Goal: Complete application form: Complete application form

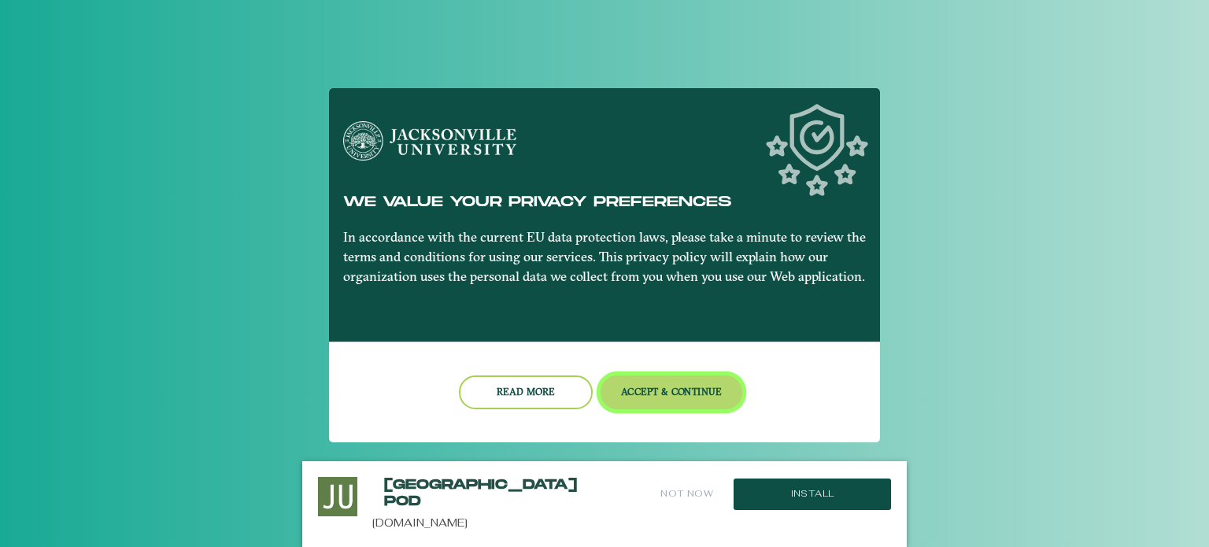
click at [706, 389] on button "Accept & Continue" at bounding box center [671, 392] width 142 height 34
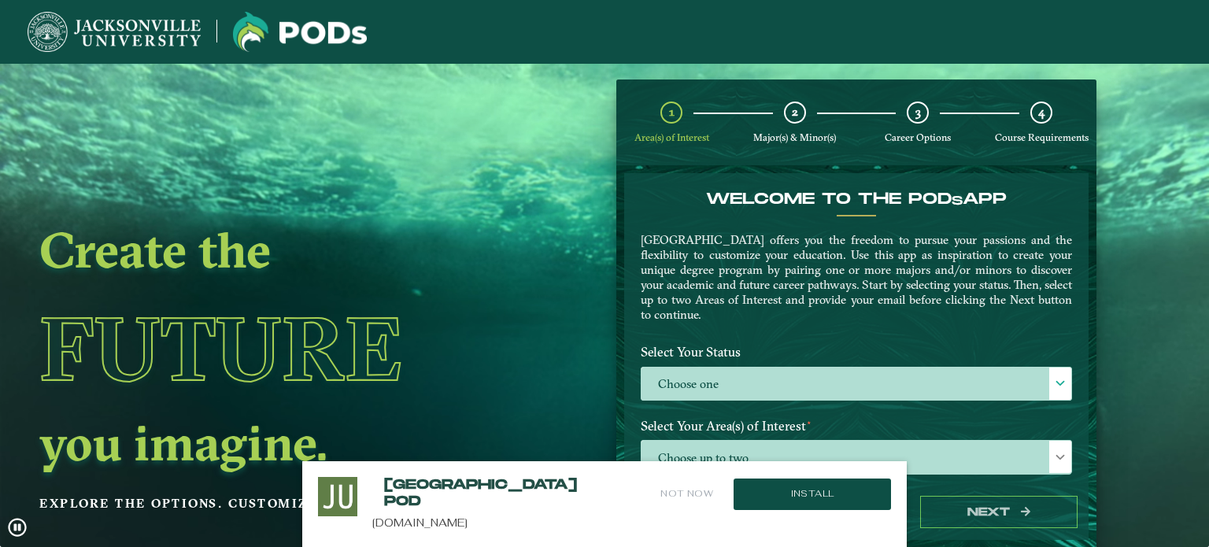
click at [694, 496] on button "Not Now" at bounding box center [687, 494] width 56 height 34
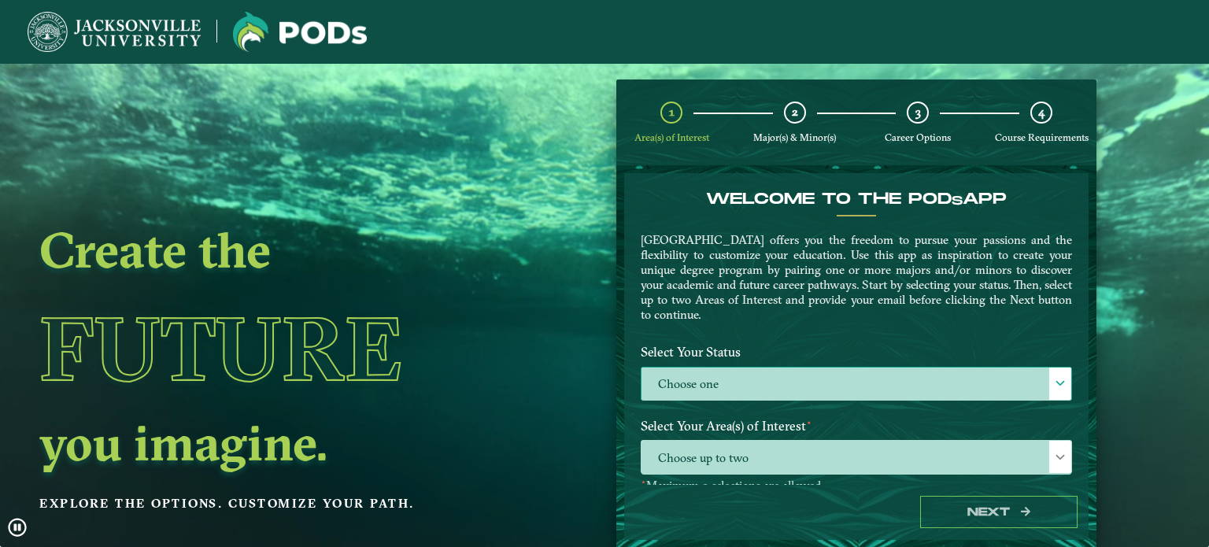
click at [770, 387] on label "Choose one" at bounding box center [856, 384] width 430 height 34
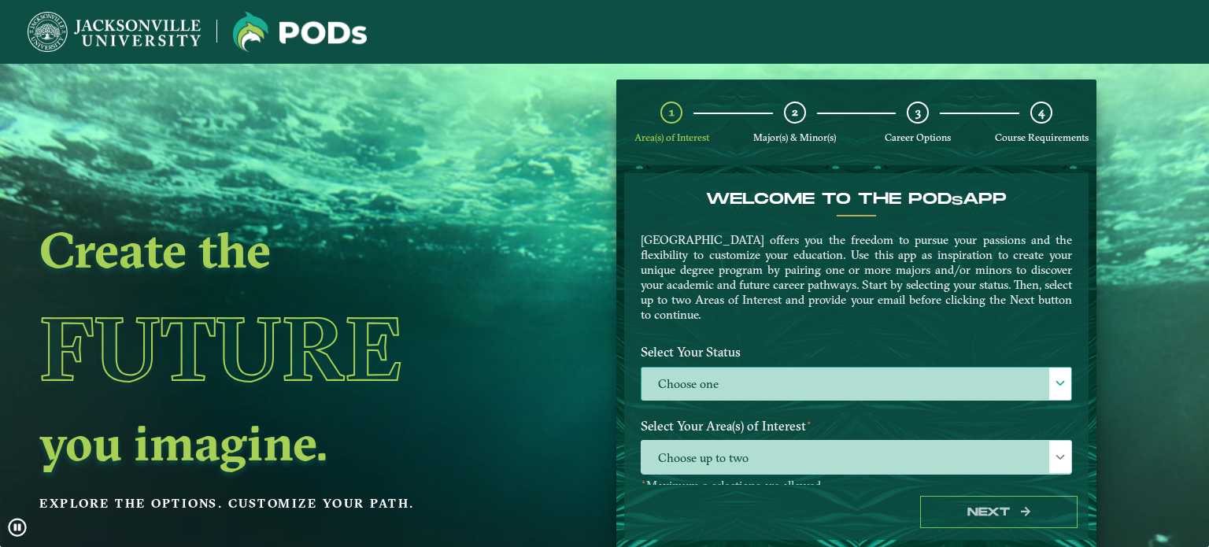
scroll to position [8, 68]
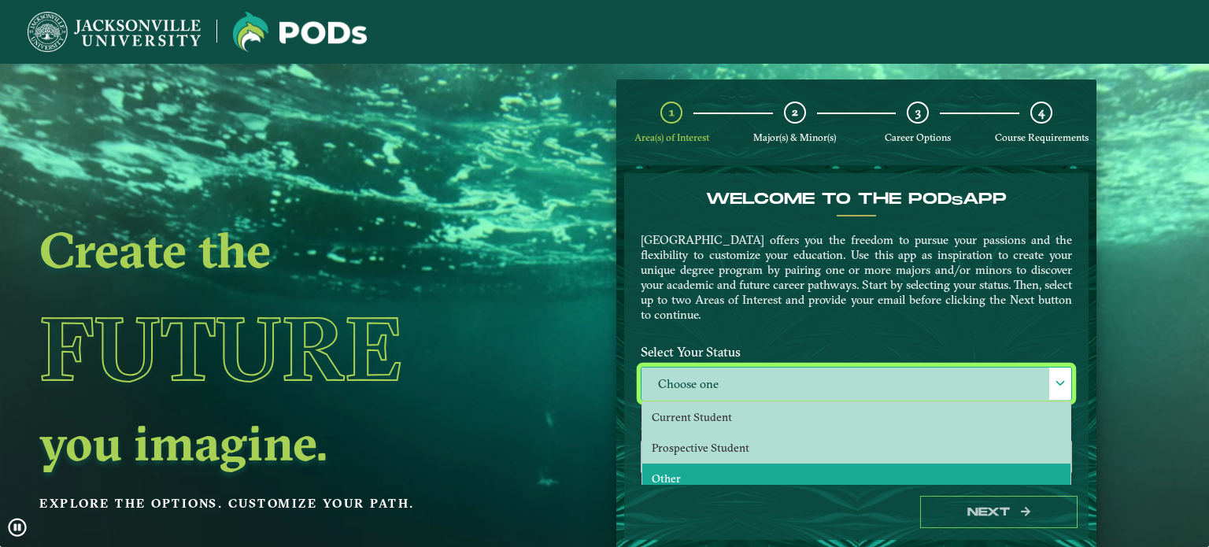
click at [696, 471] on li "Other" at bounding box center [856, 478] width 428 height 31
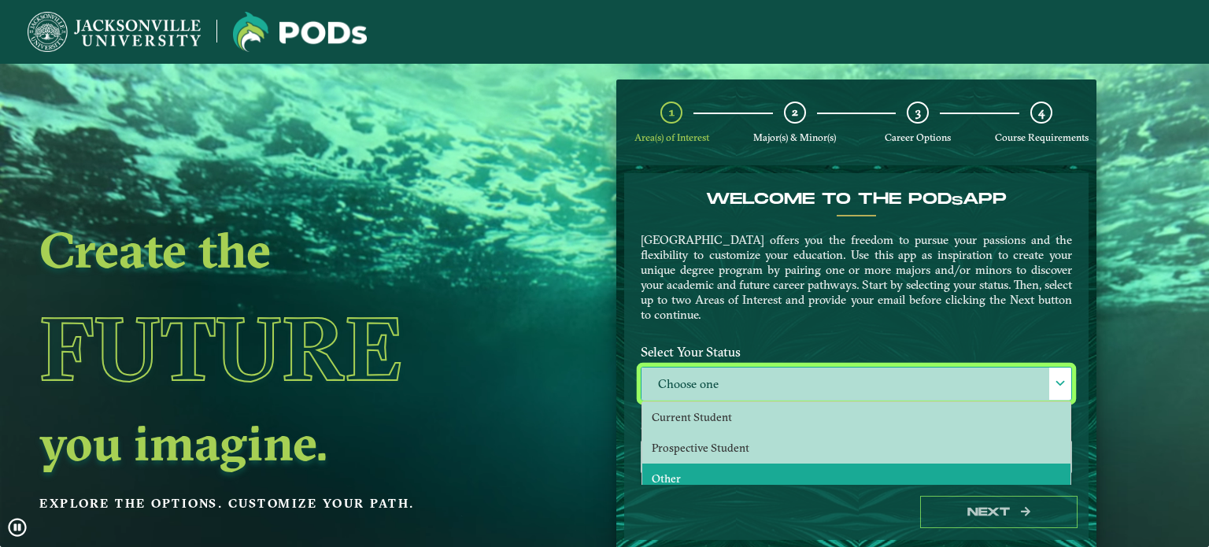
select select "[object Object]"
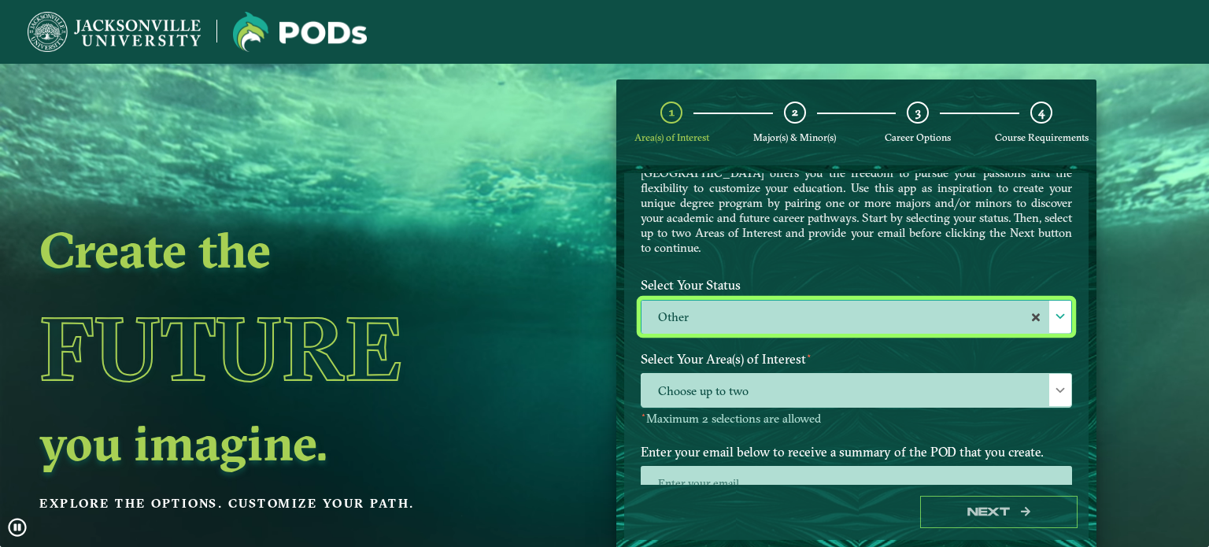
scroll to position [110, 0]
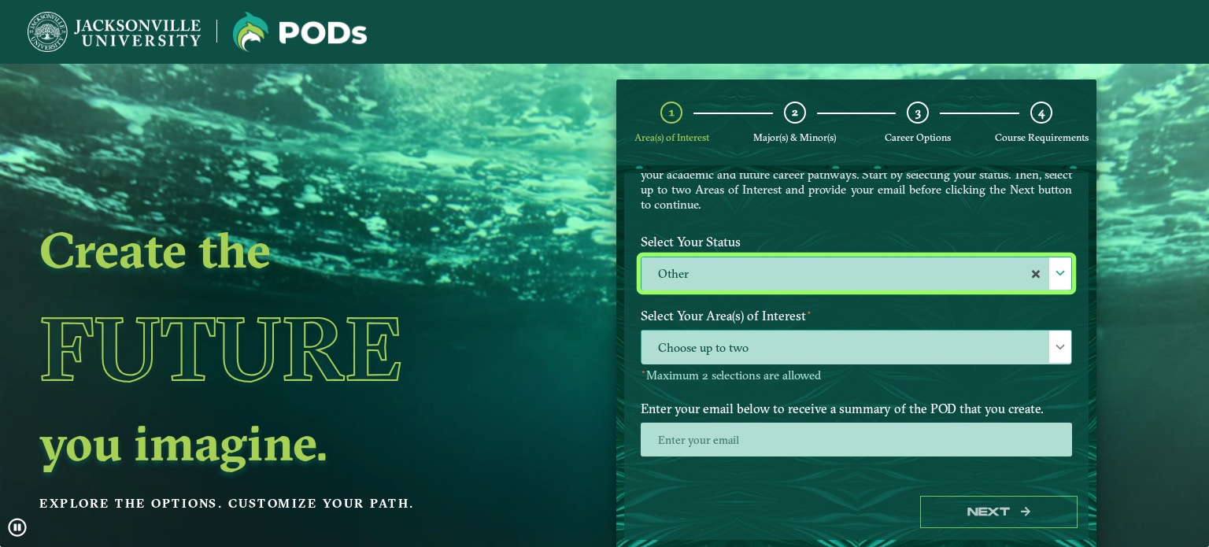
click at [921, 338] on span "Choose up to two" at bounding box center [856, 347] width 430 height 34
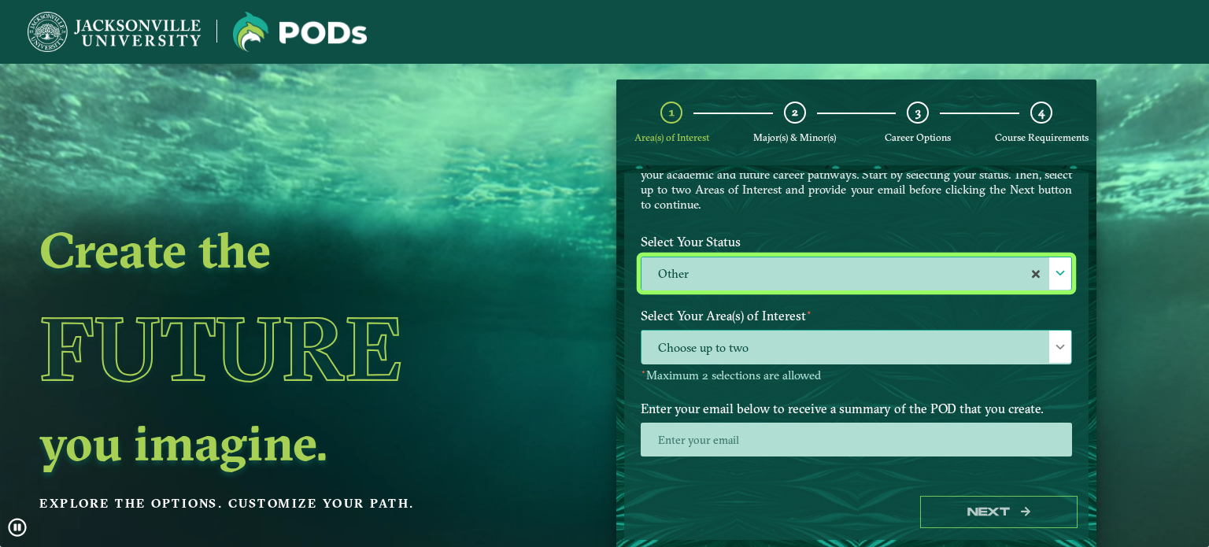
scroll to position [8, 68]
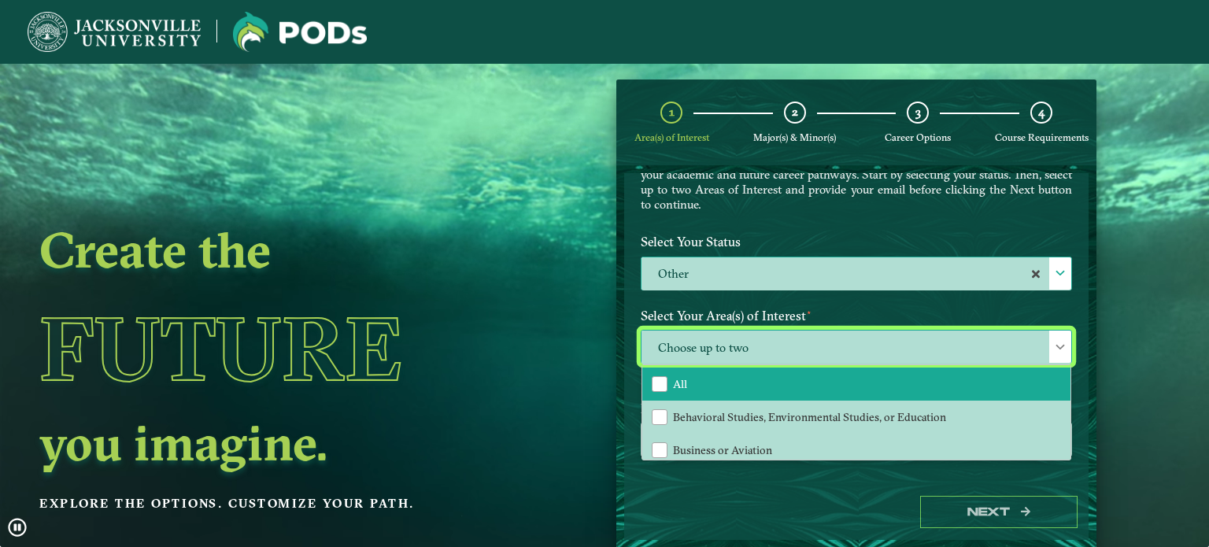
click at [763, 380] on li "All" at bounding box center [856, 383] width 428 height 33
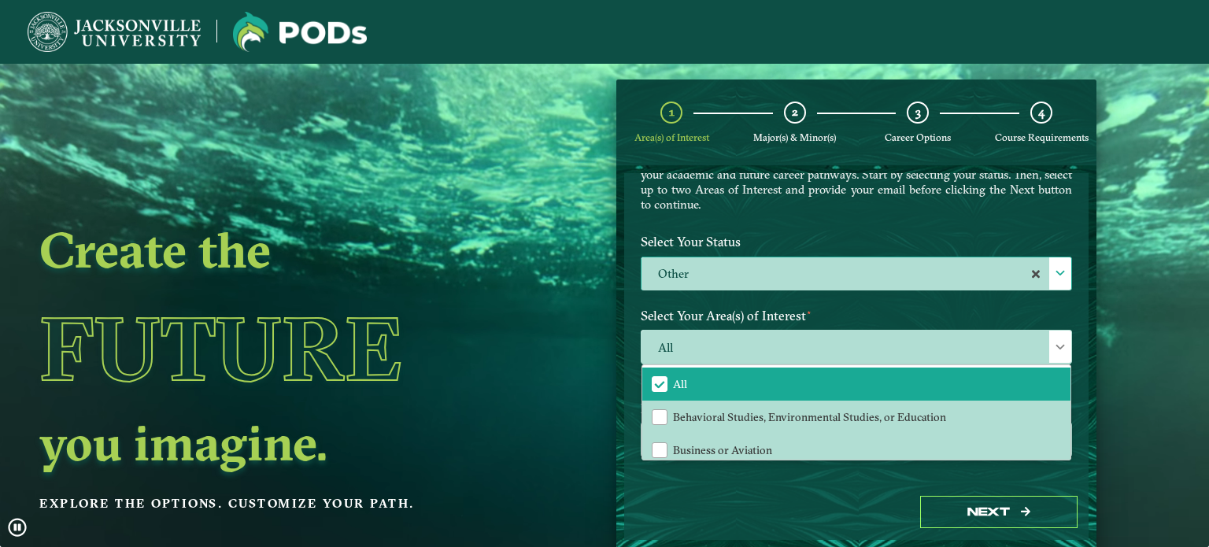
click at [792, 296] on div "Select Your Status Choose one Other Other" at bounding box center [856, 264] width 455 height 74
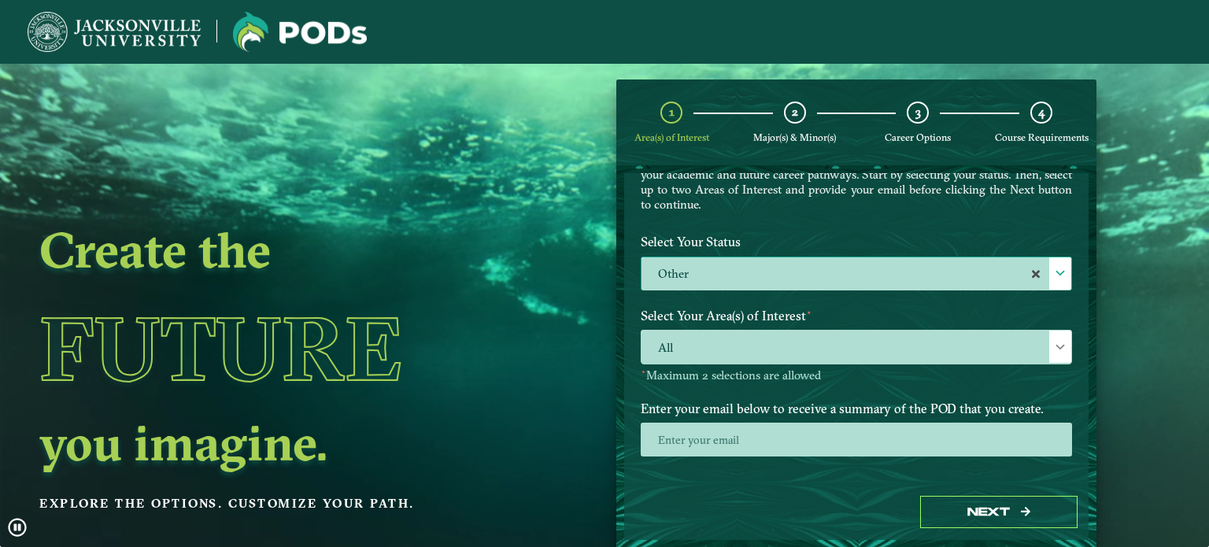
click at [795, 277] on label "Other" at bounding box center [856, 274] width 430 height 34
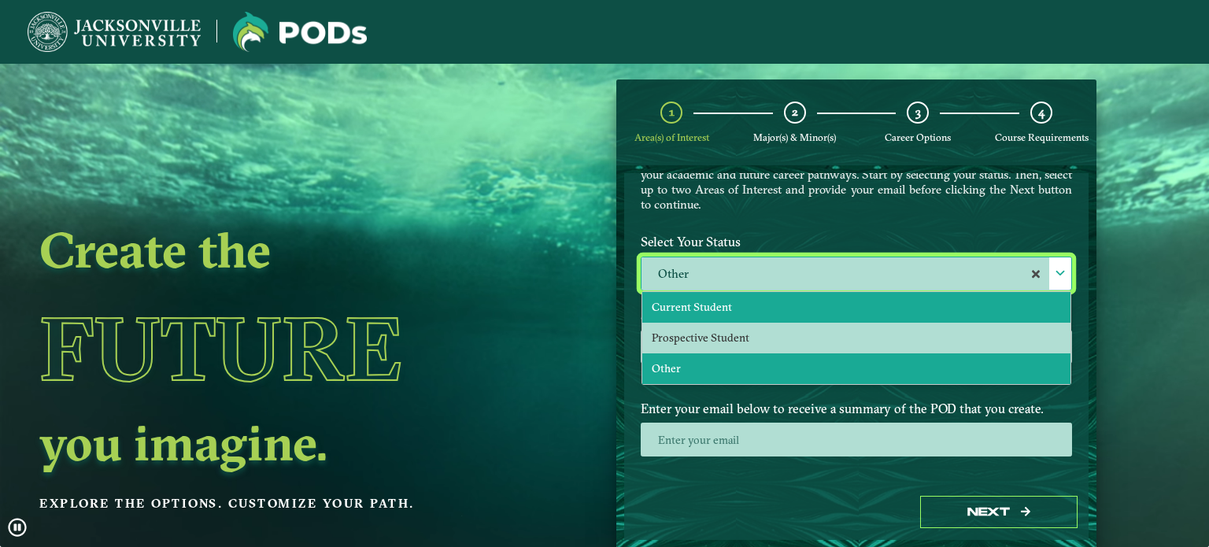
click at [761, 312] on li "Current Student" at bounding box center [856, 307] width 428 height 31
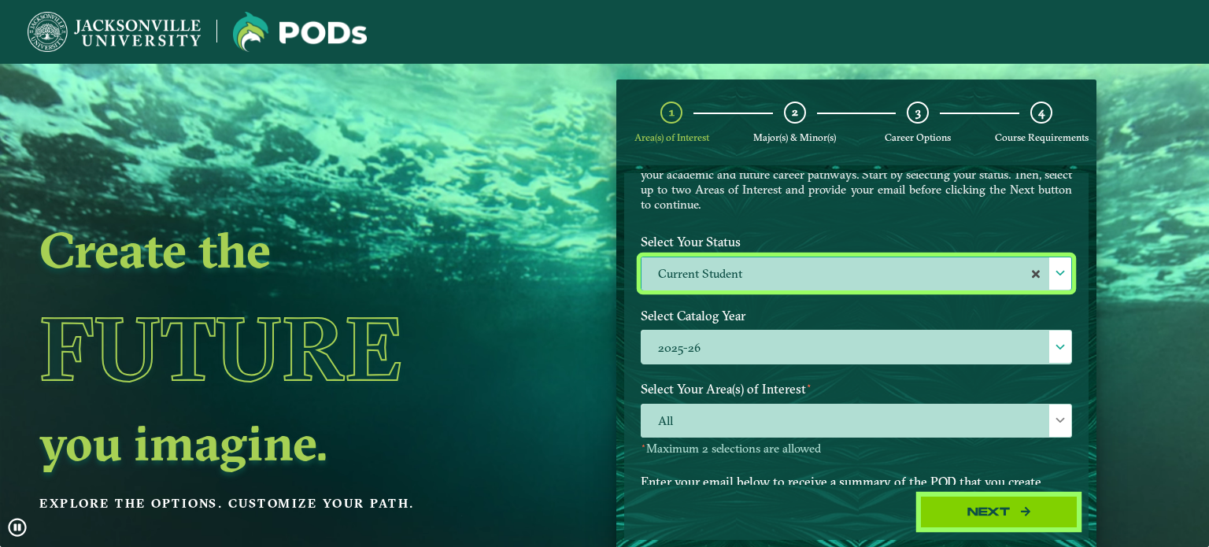
click at [950, 517] on button "Next" at bounding box center [998, 512] width 157 height 32
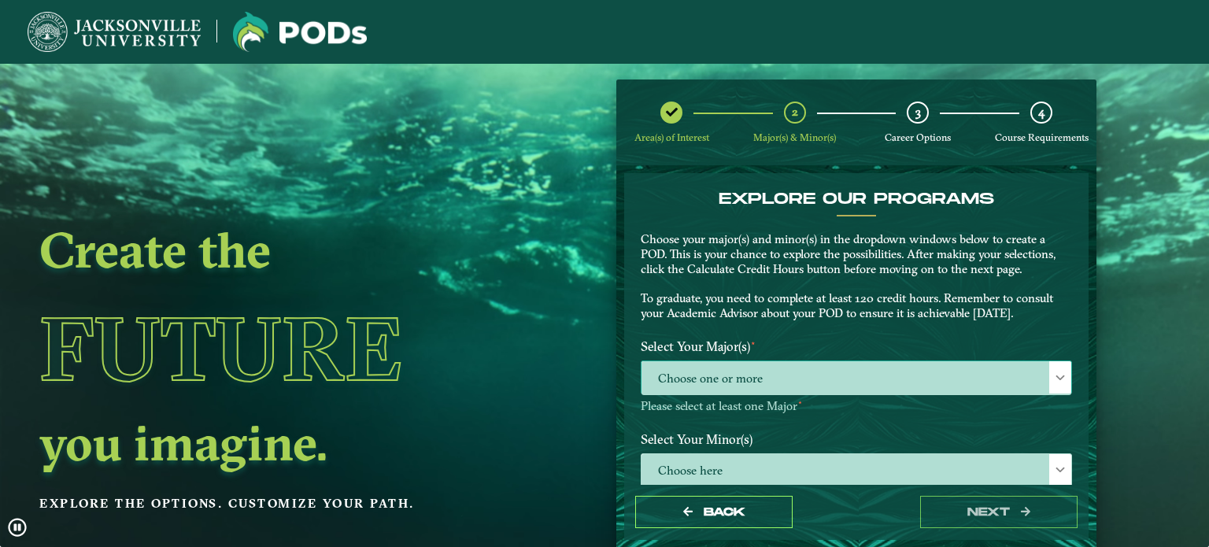
click at [687, 378] on span "Choose one or more" at bounding box center [856, 378] width 430 height 34
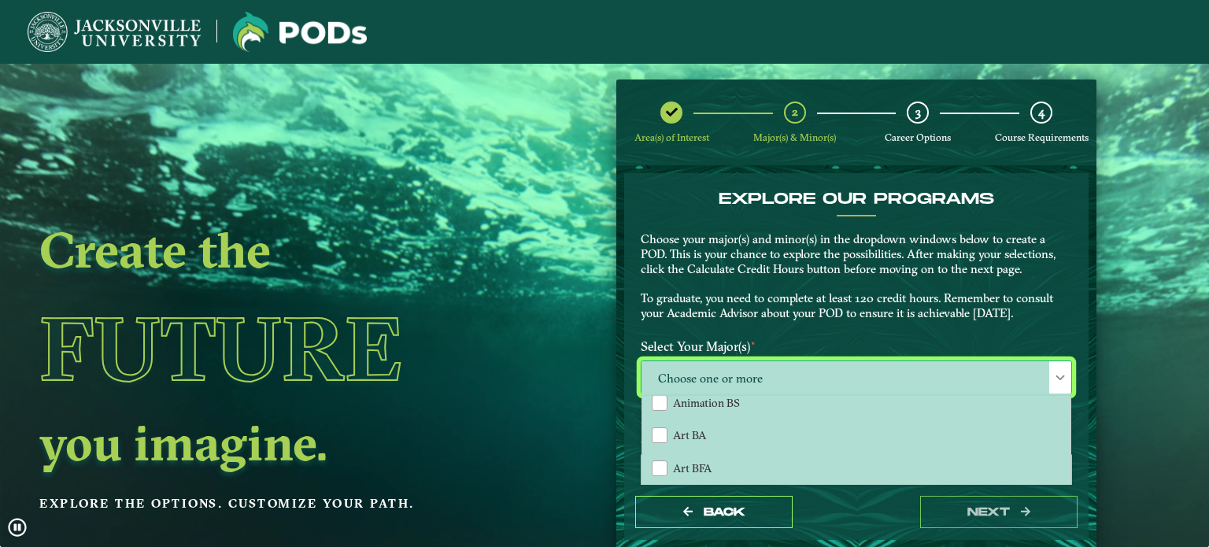
scroll to position [0, 0]
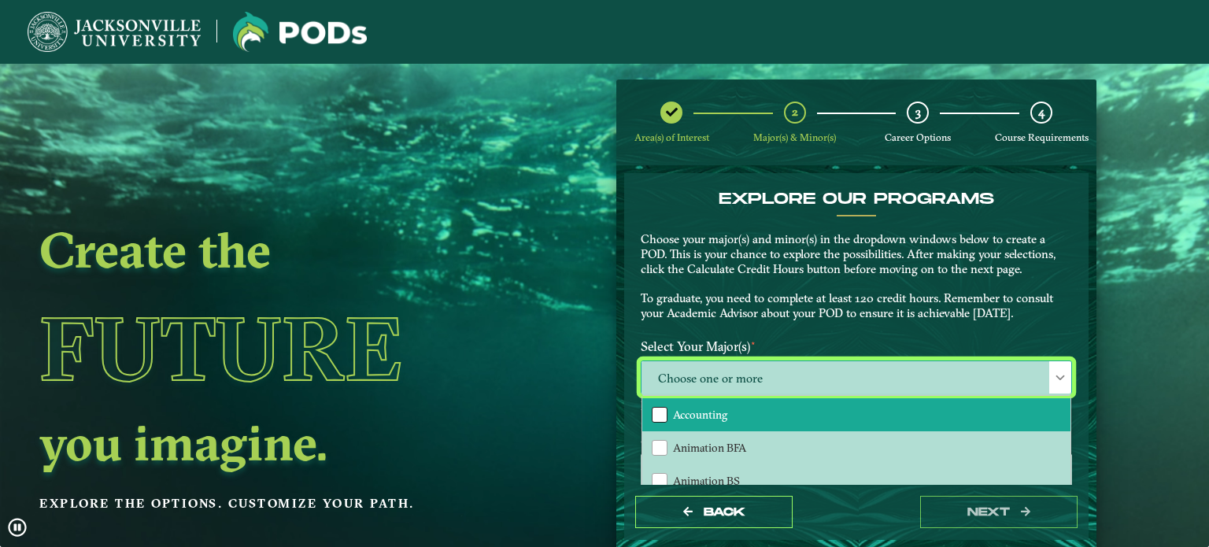
click at [662, 415] on div "Accounting" at bounding box center [659, 415] width 16 height 16
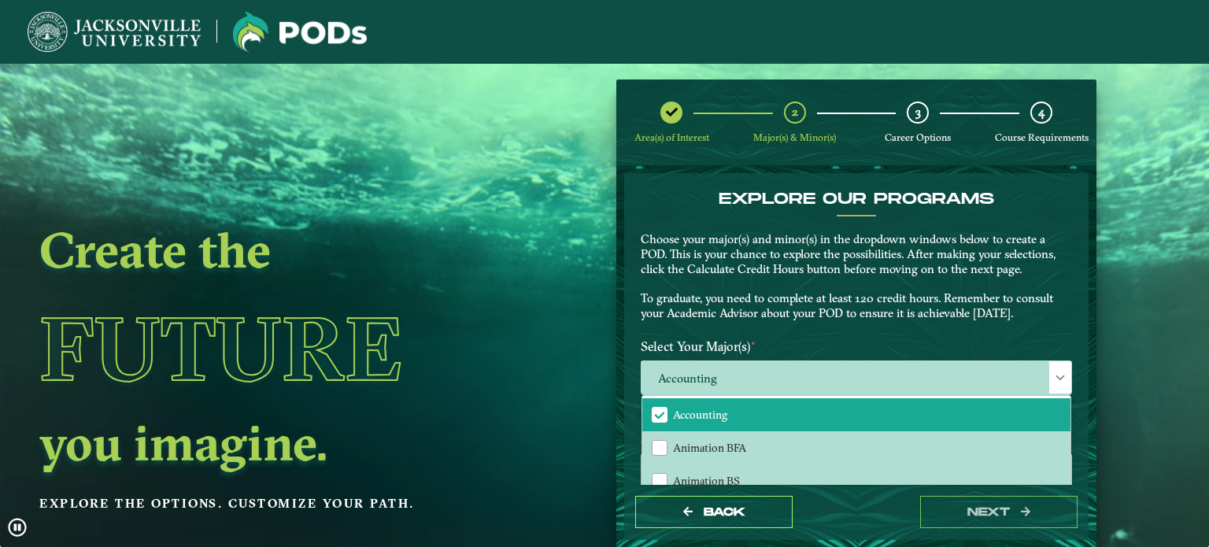
click at [674, 327] on div "EXPLORE OUR PROGRAMS Choose your major(s) and minor(s) in the dropdown windows …" at bounding box center [856, 261] width 455 height 142
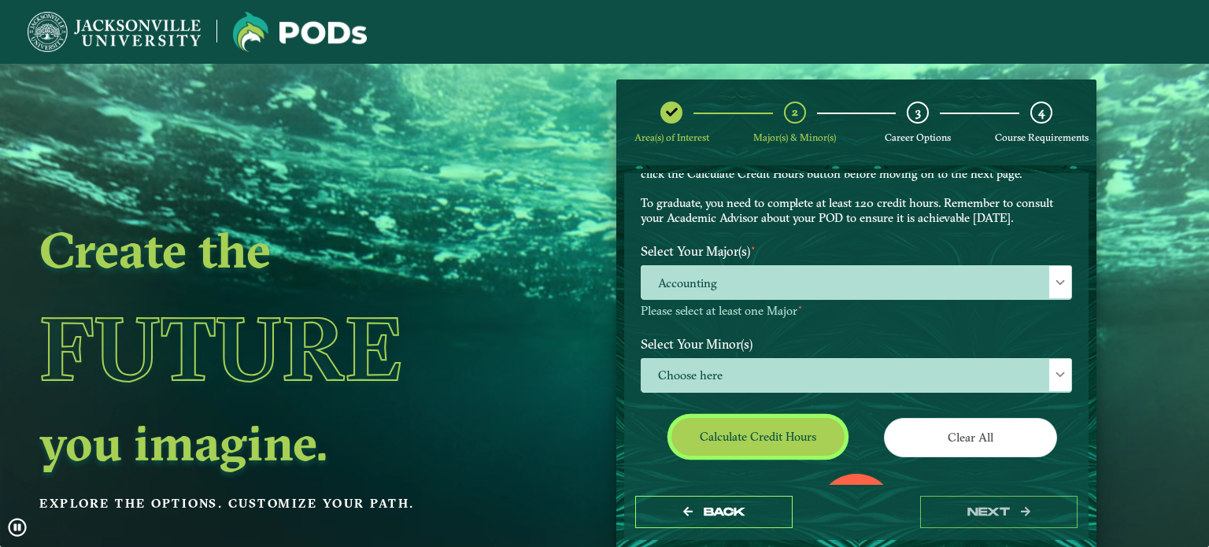
click at [717, 439] on button "Calculate credit hours" at bounding box center [757, 436] width 173 height 37
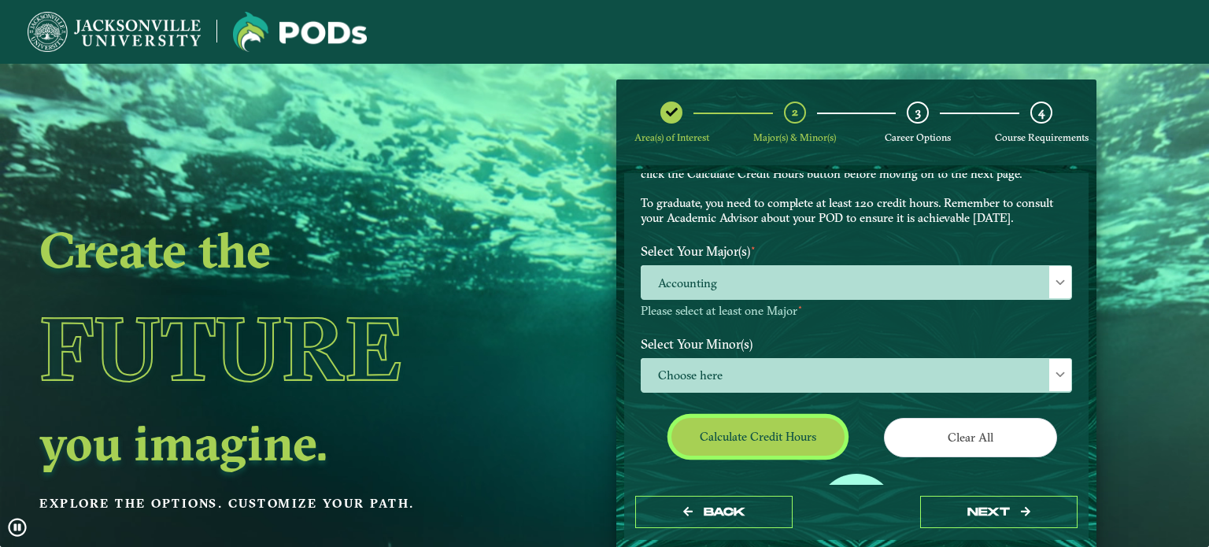
scroll to position [24, 0]
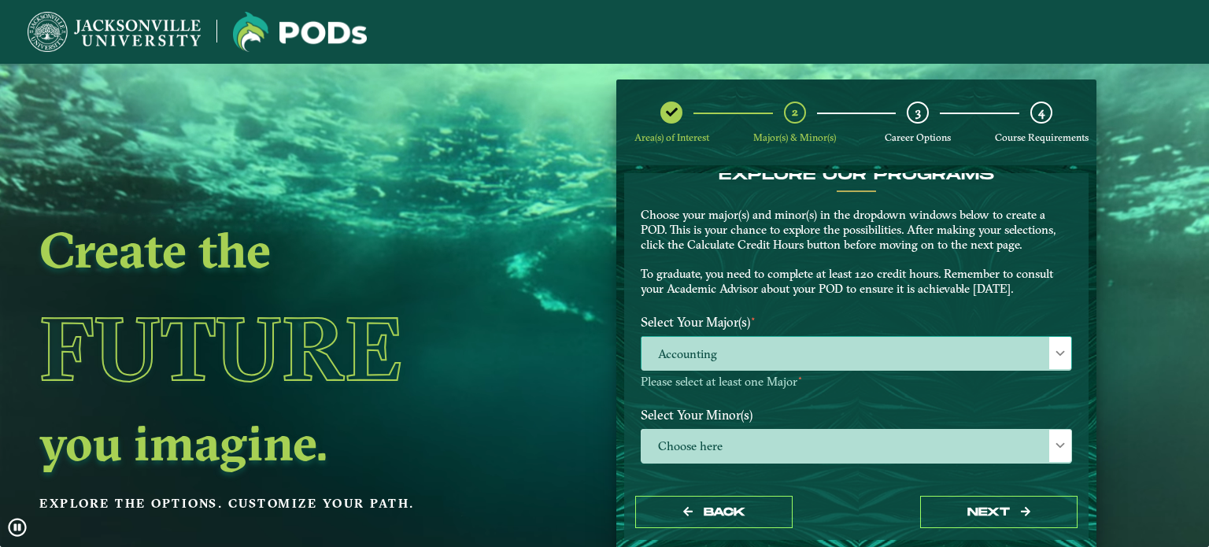
click at [906, 363] on span "Accounting" at bounding box center [856, 354] width 430 height 34
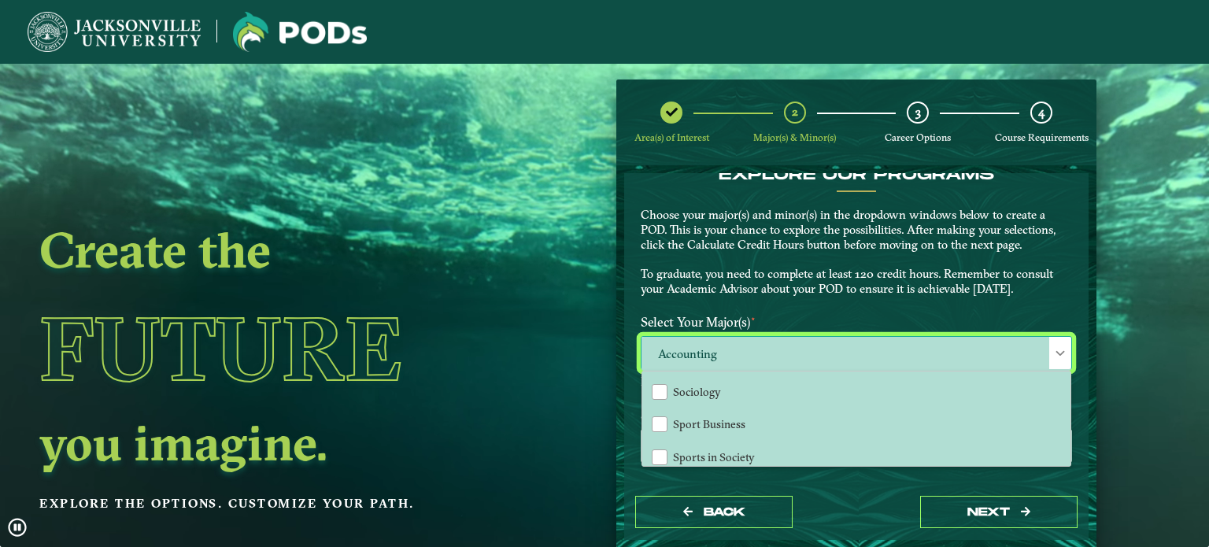
scroll to position [1294, 0]
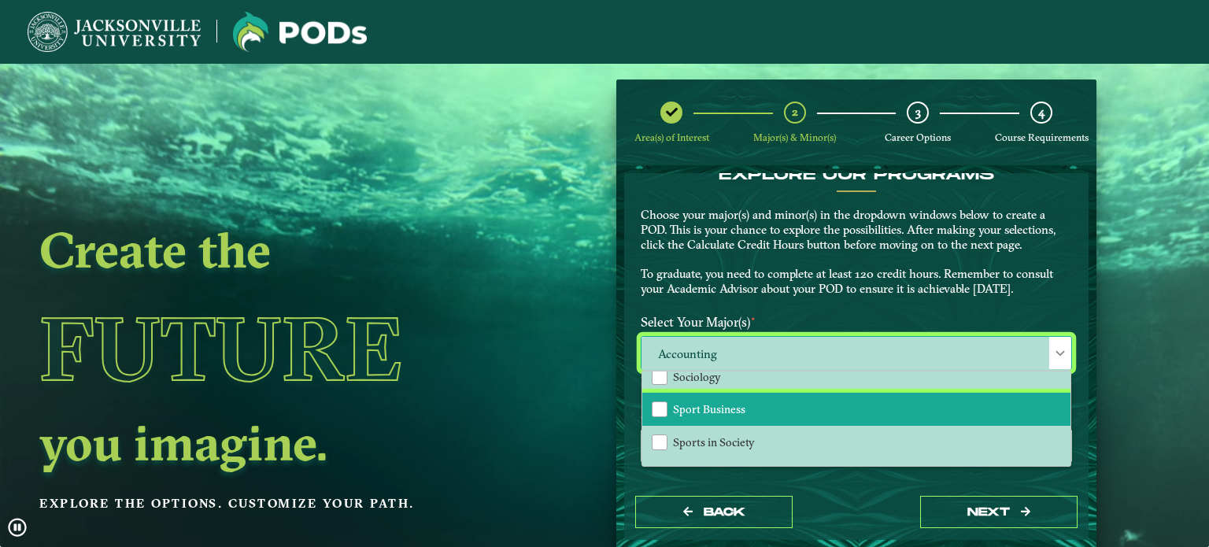
click at [751, 401] on li "Sport Business" at bounding box center [856, 409] width 428 height 33
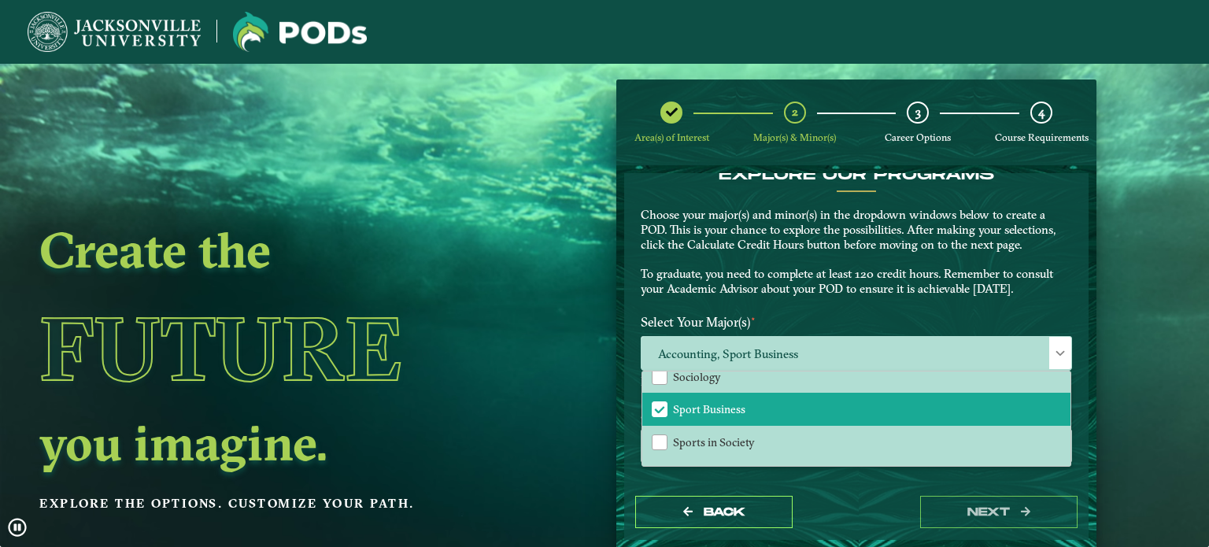
click at [901, 276] on p "Choose your major(s) and minor(s) in the dropdown windows below to create a POD…" at bounding box center [855, 252] width 431 height 89
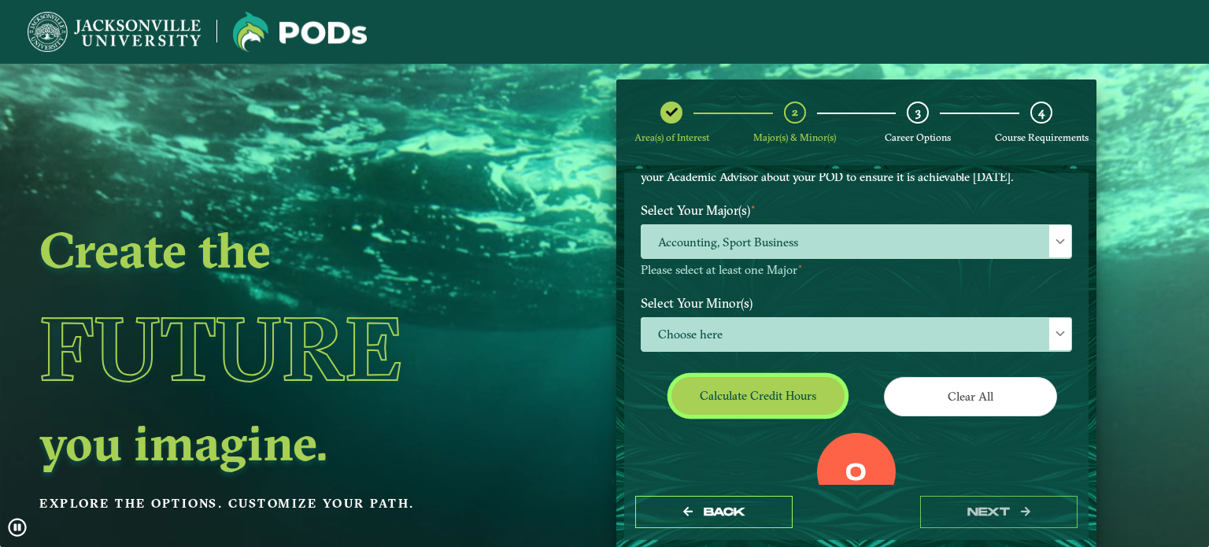
click at [787, 396] on button "Calculate credit hours" at bounding box center [757, 395] width 173 height 37
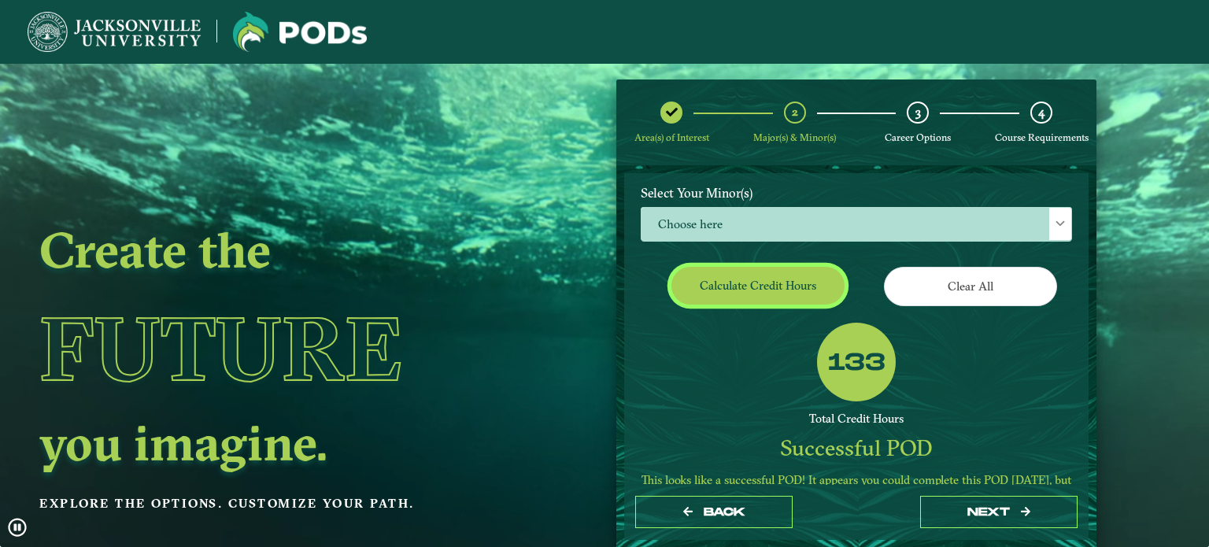
scroll to position [248, 0]
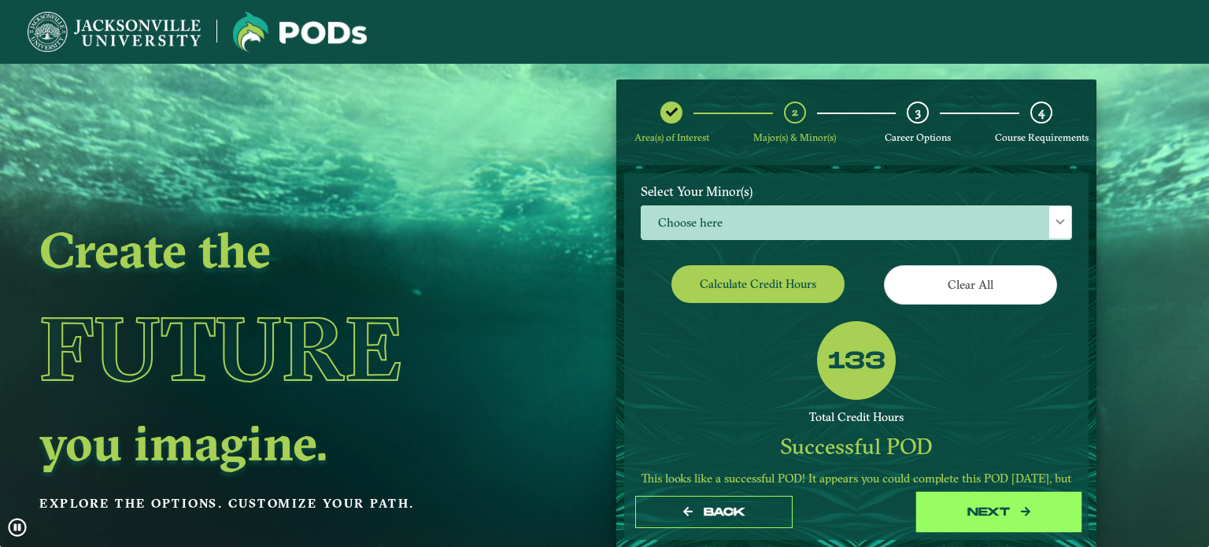
click at [1007, 513] on button "next" at bounding box center [998, 512] width 157 height 32
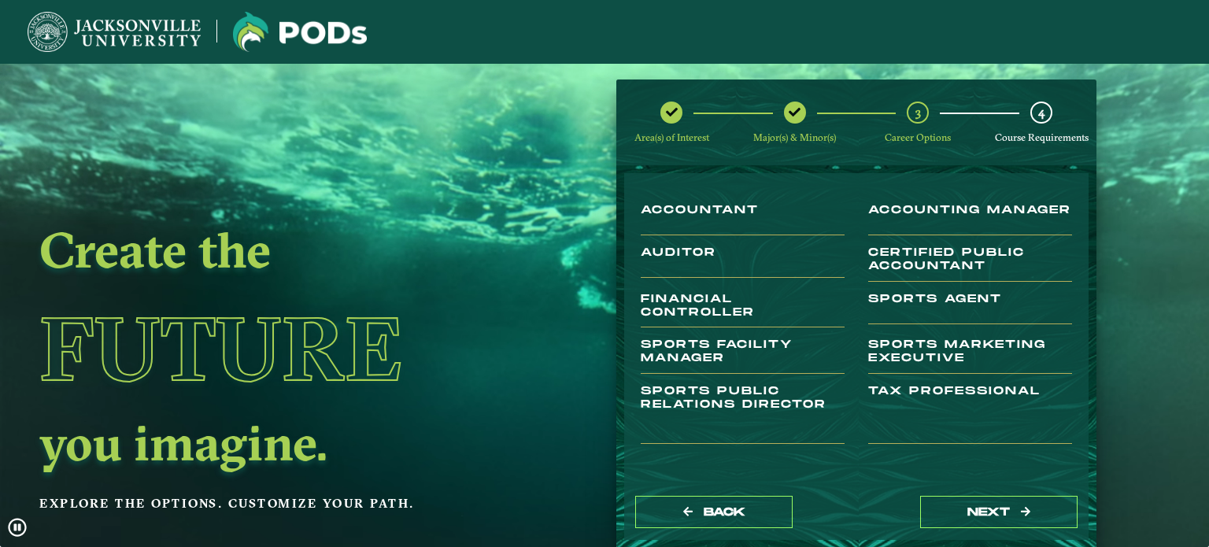
scroll to position [122, 0]
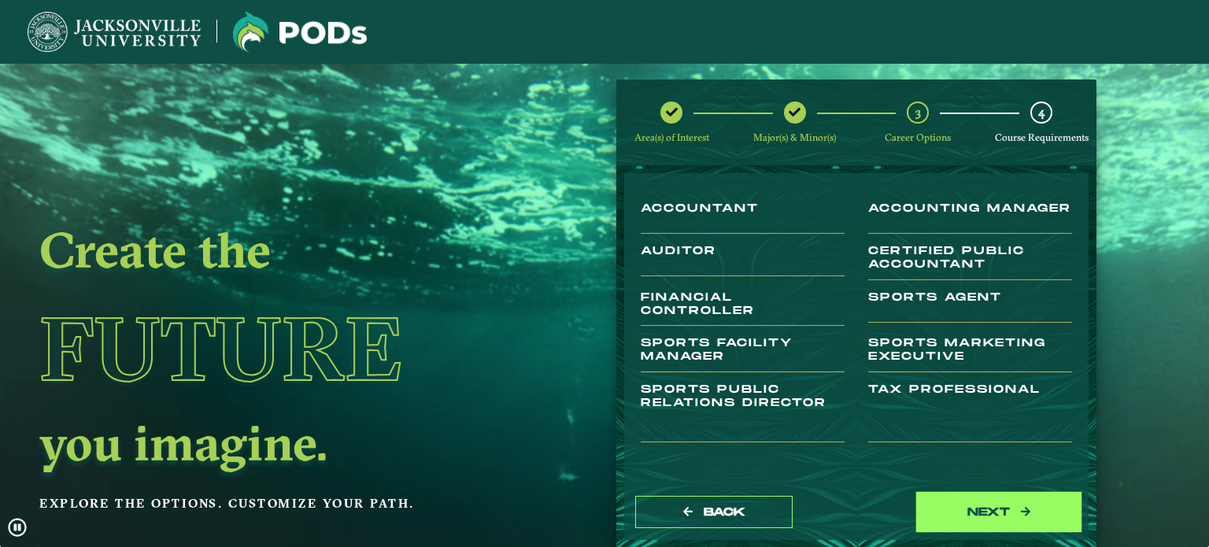
click at [961, 527] on button "next" at bounding box center [998, 512] width 157 height 32
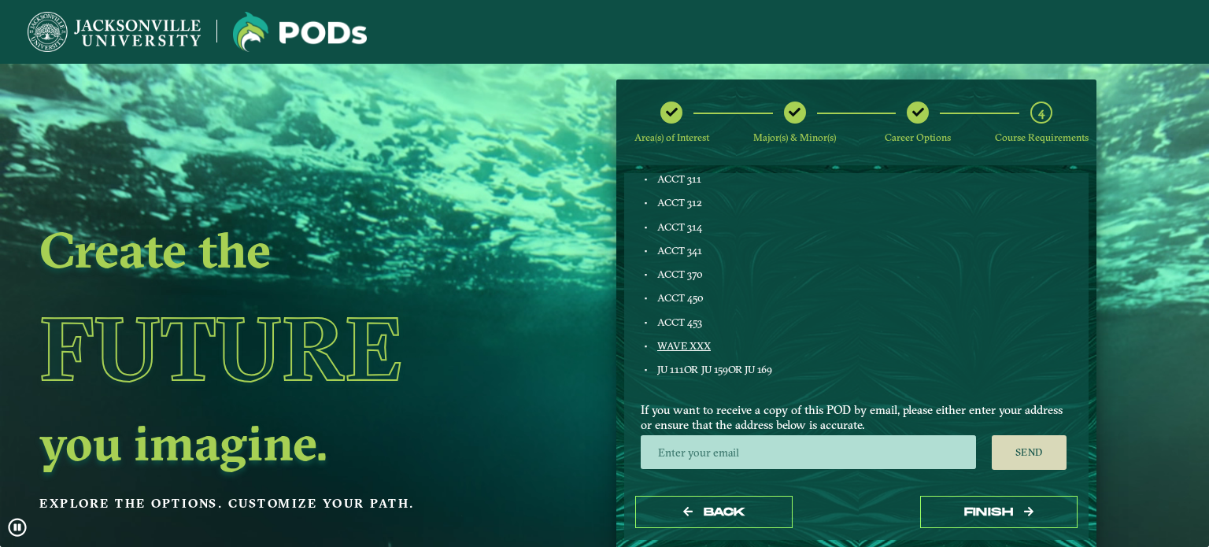
scroll to position [63, 0]
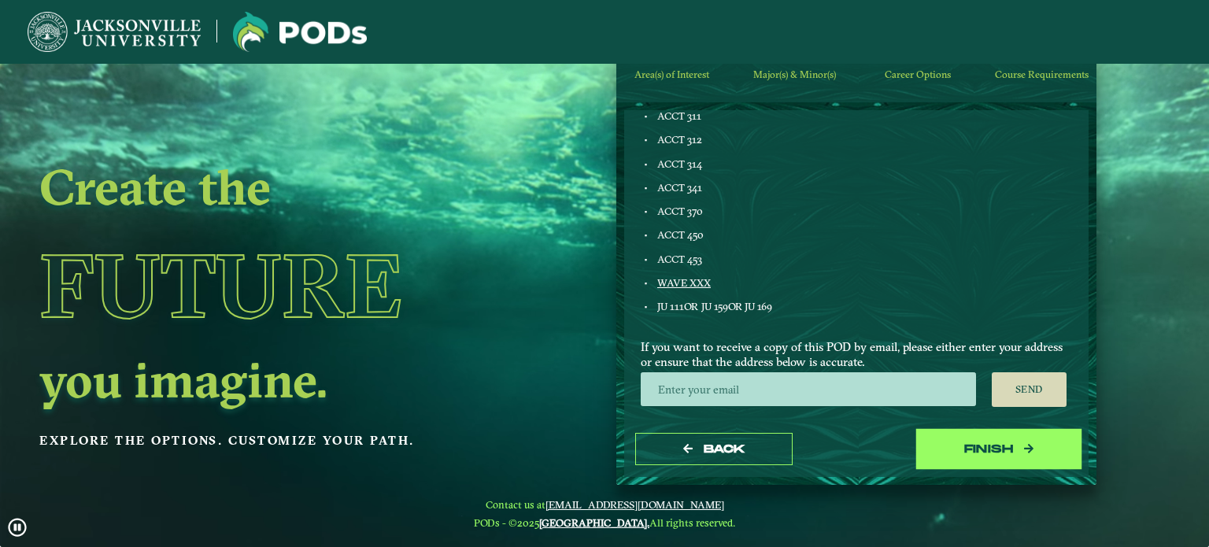
click at [1039, 447] on button "Finish" at bounding box center [998, 449] width 157 height 32
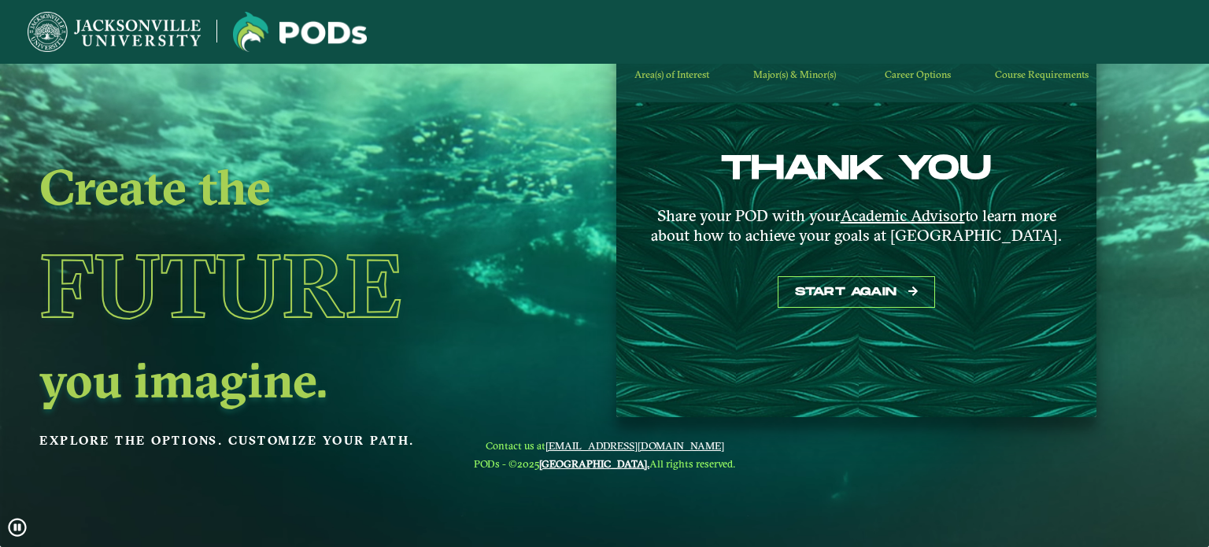
scroll to position [0, 0]
